Goal: Information Seeking & Learning: Learn about a topic

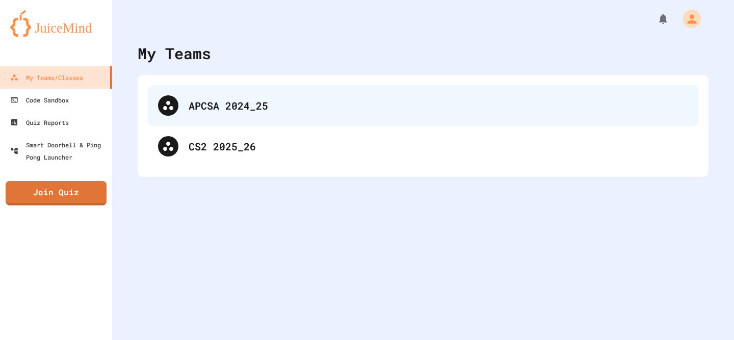
click at [208, 90] on div "APCSA 2024_25" at bounding box center [423, 105] width 550 height 41
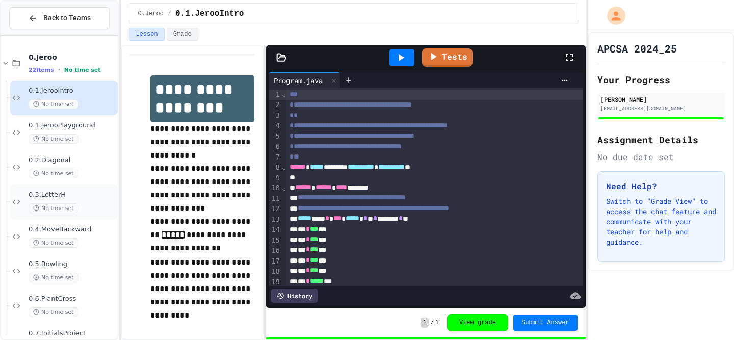
scroll to position [89, 0]
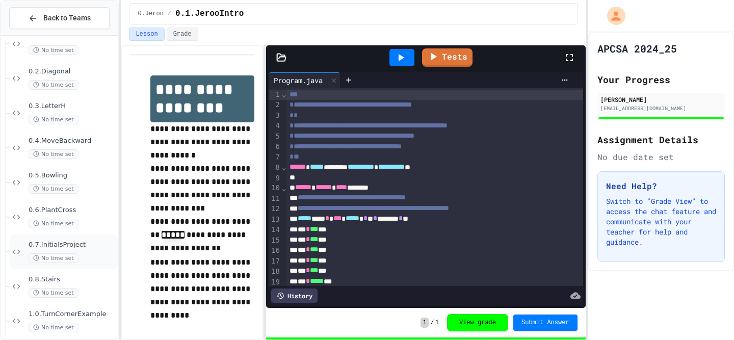
click at [91, 251] on div "0.7.InitialsProject No time set" at bounding box center [72, 251] width 87 height 22
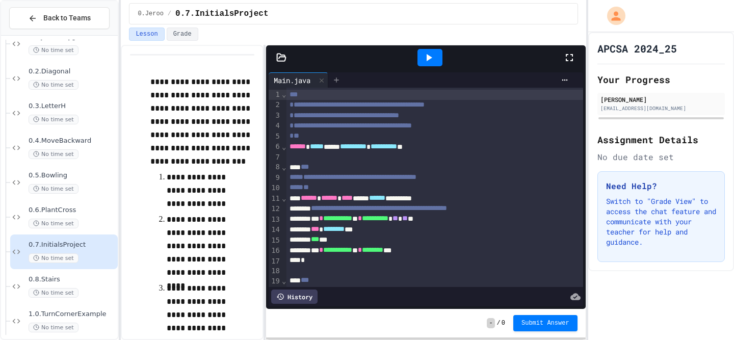
click at [337, 76] on icon at bounding box center [336, 80] width 8 height 8
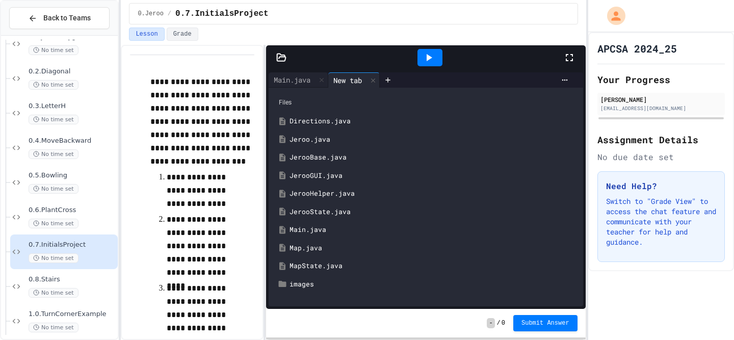
click at [329, 137] on div "Jeroo.java" at bounding box center [432, 139] width 287 height 10
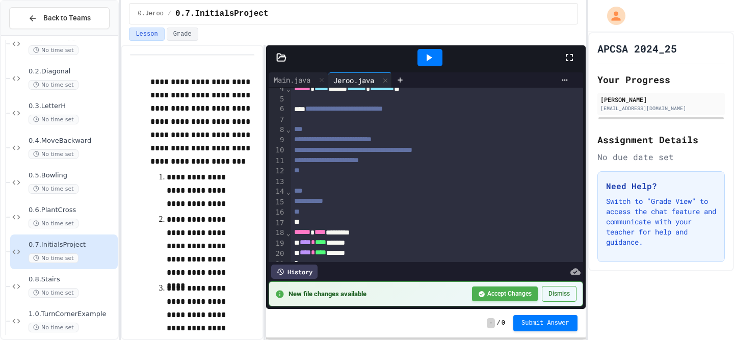
scroll to position [40, 0]
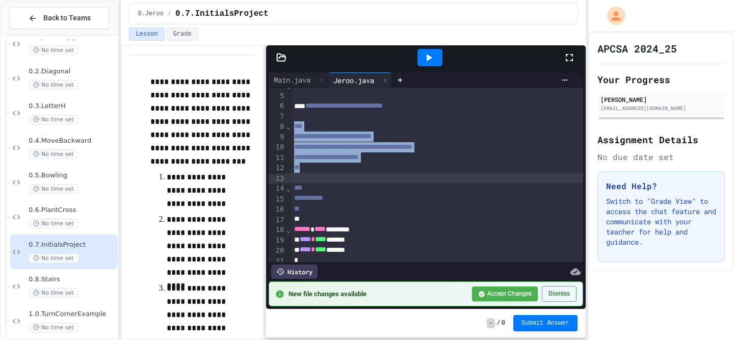
drag, startPoint x: 294, startPoint y: 128, endPoint x: 397, endPoint y: 177, distance: 114.2
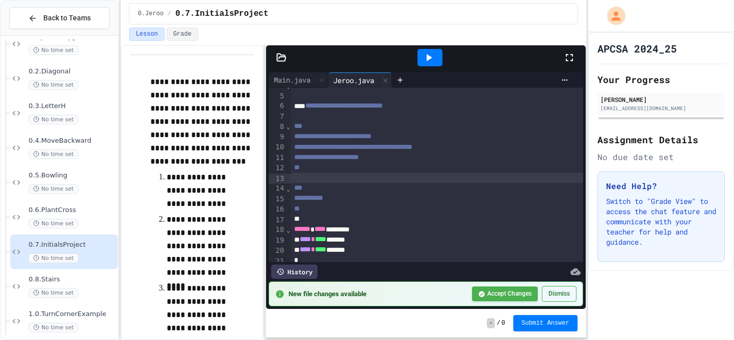
click at [397, 177] on div at bounding box center [437, 178] width 292 height 10
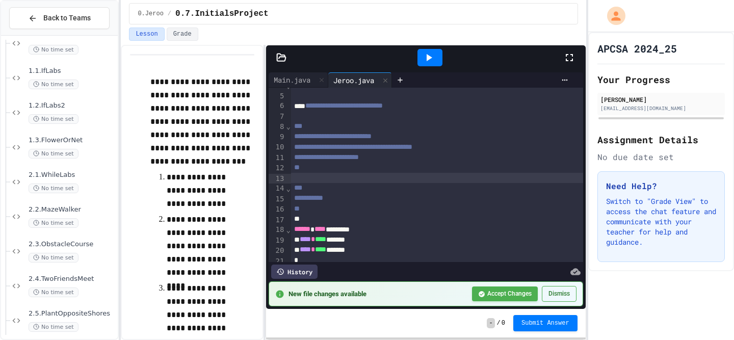
scroll to position [419, 0]
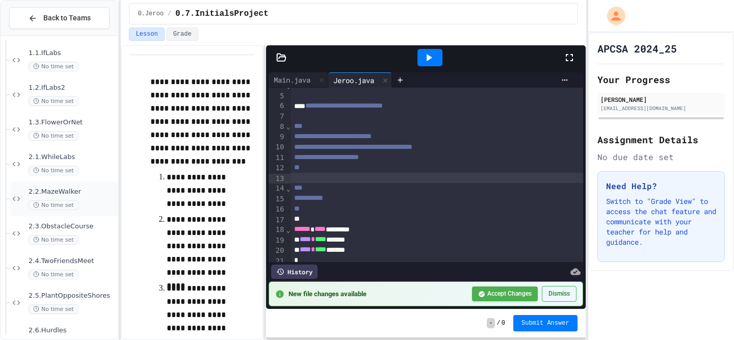
click at [90, 190] on span "2.2.MazeWalker" at bounding box center [72, 191] width 87 height 9
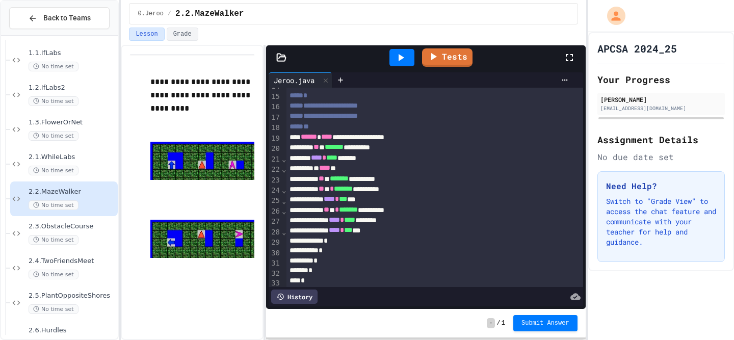
scroll to position [166, 0]
click at [77, 223] on span "2.3.ObstacleCourse" at bounding box center [72, 226] width 87 height 9
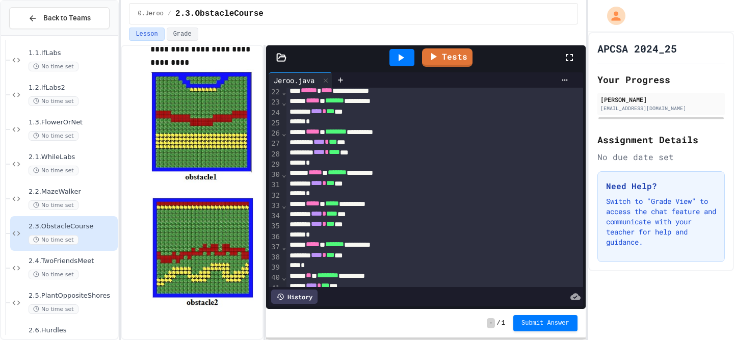
scroll to position [181, 0]
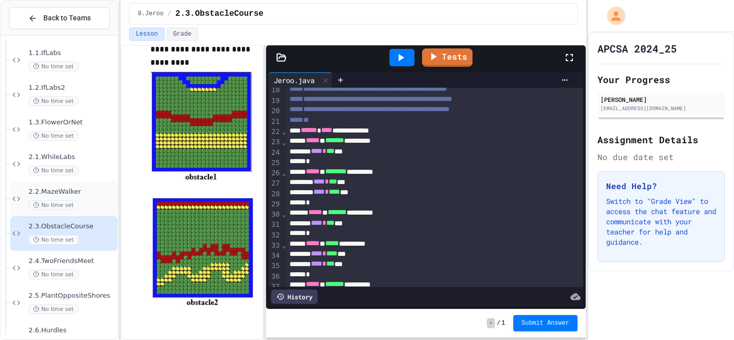
click at [74, 188] on span "2.2.MazeWalker" at bounding box center [72, 191] width 87 height 9
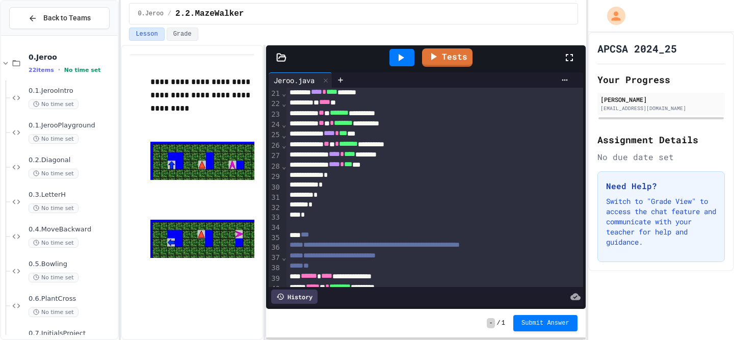
scroll to position [231, 0]
